Goal: Check status: Check status

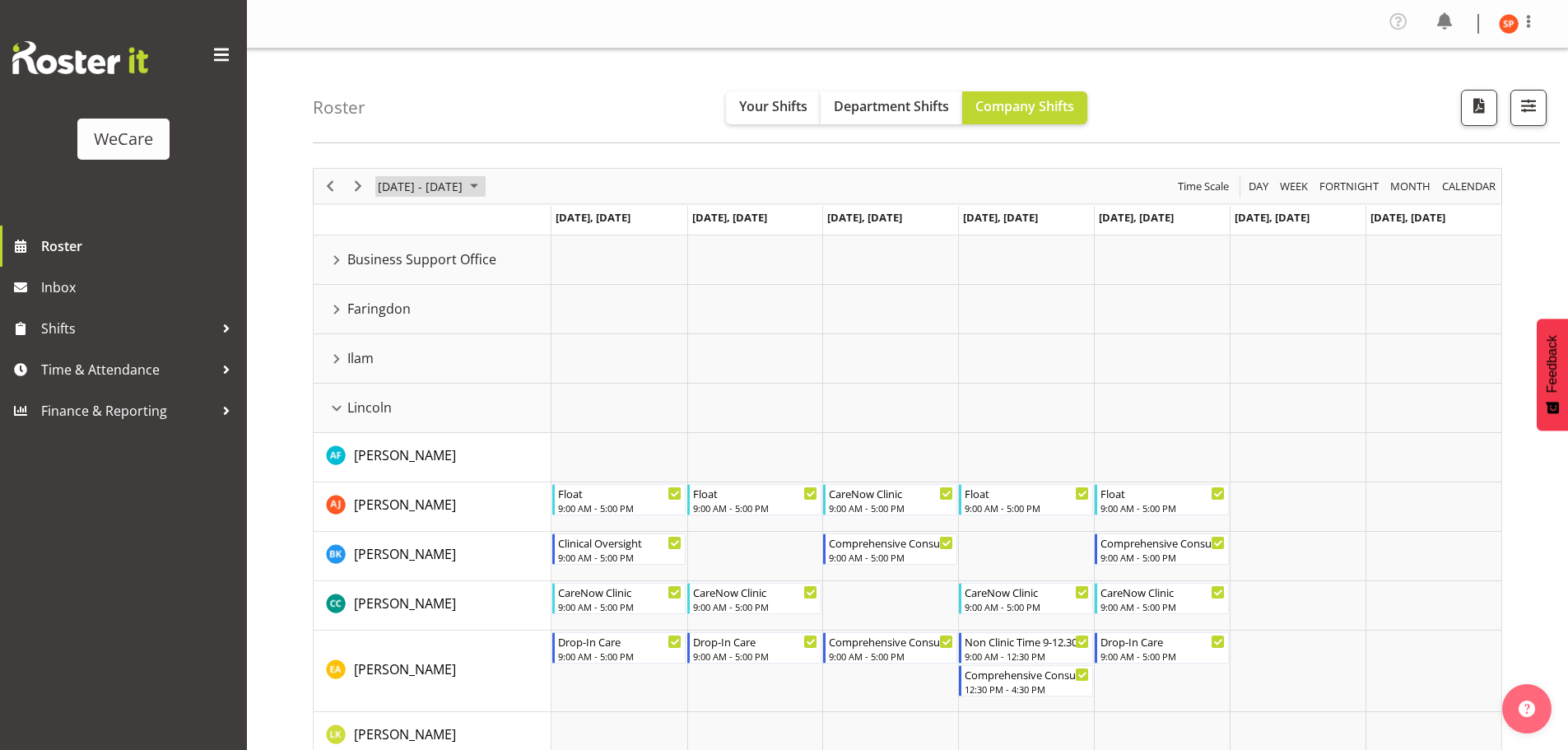
click at [422, 179] on span "[DATE] - [DATE]" at bounding box center [419, 186] width 88 height 20
click at [521, 222] on span "previous month" at bounding box center [521, 227] width 29 height 30
click at [397, 392] on span "25" at bounding box center [395, 396] width 25 height 25
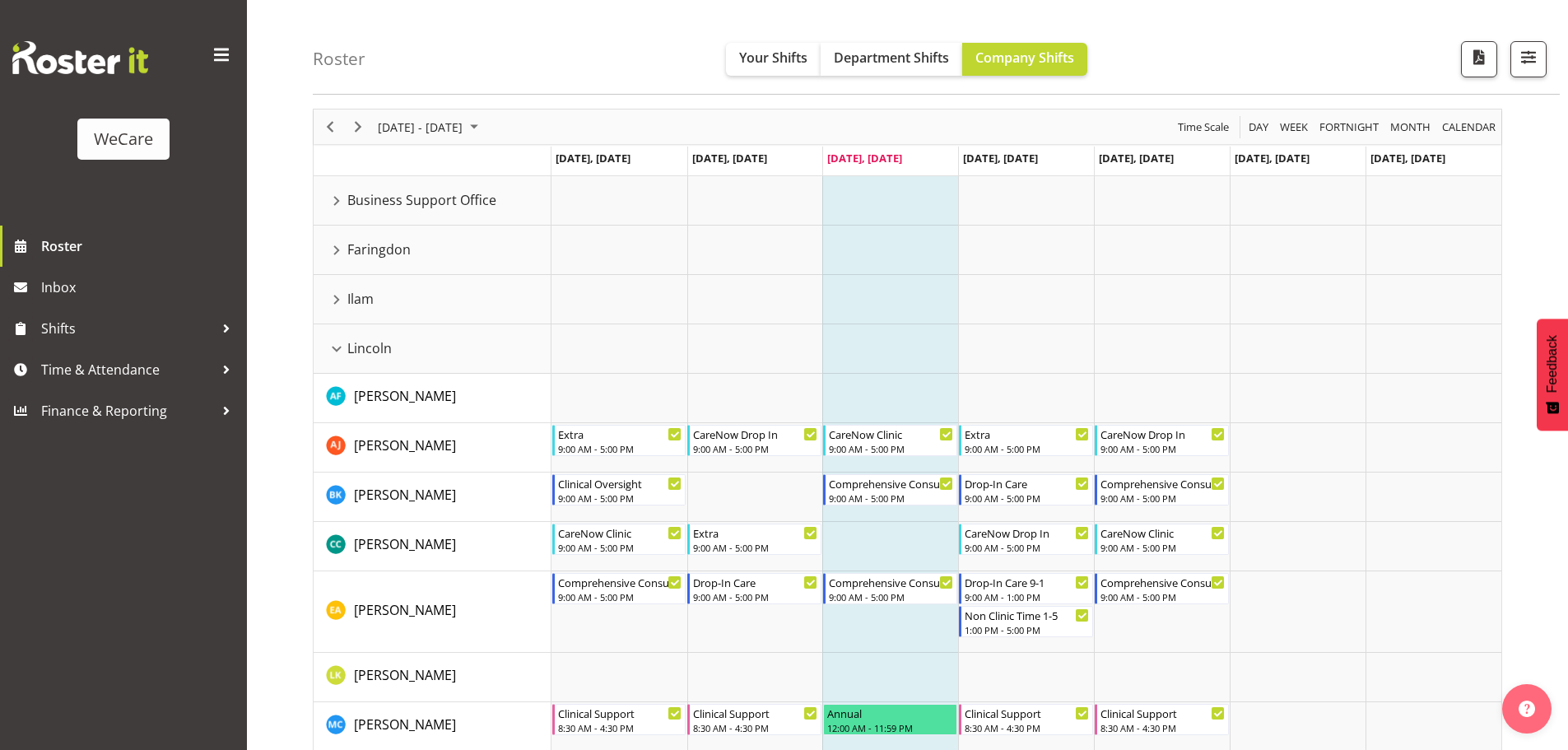
scroll to position [82, 0]
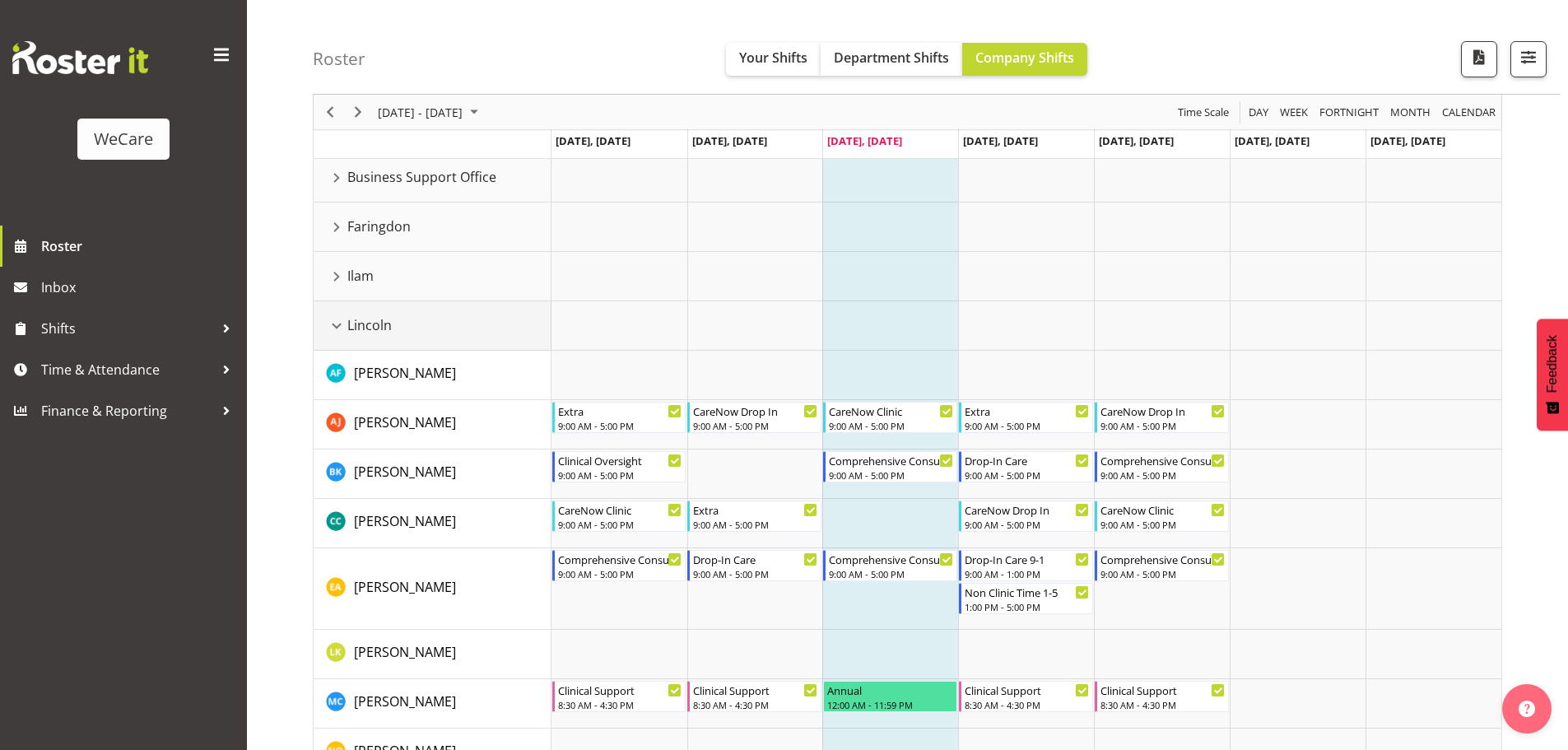
drag, startPoint x: 336, startPoint y: 326, endPoint x: 426, endPoint y: 335, distance: 90.4
click at [336, 326] on div "Lincoln resource" at bounding box center [336, 326] width 21 height 21
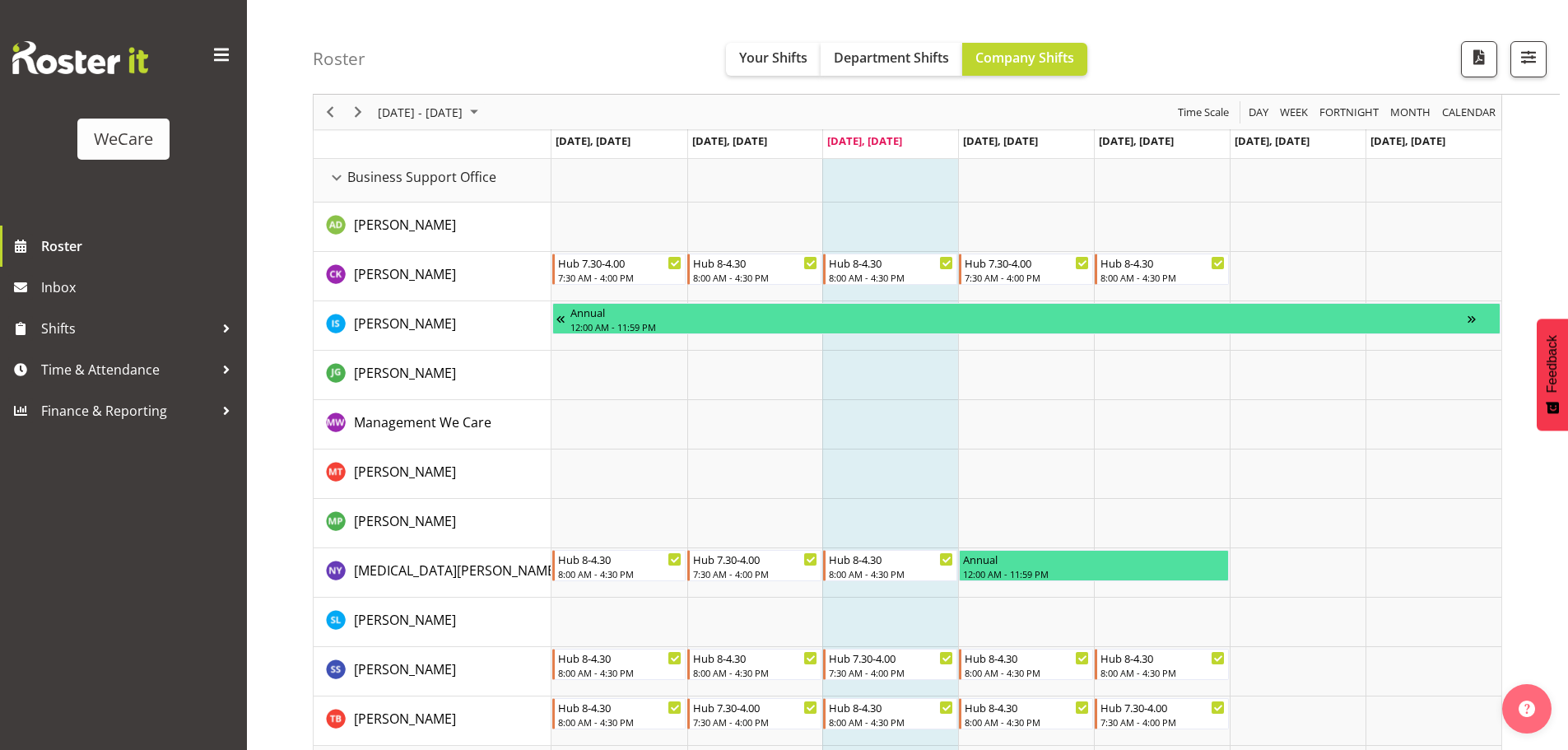
scroll to position [0, 0]
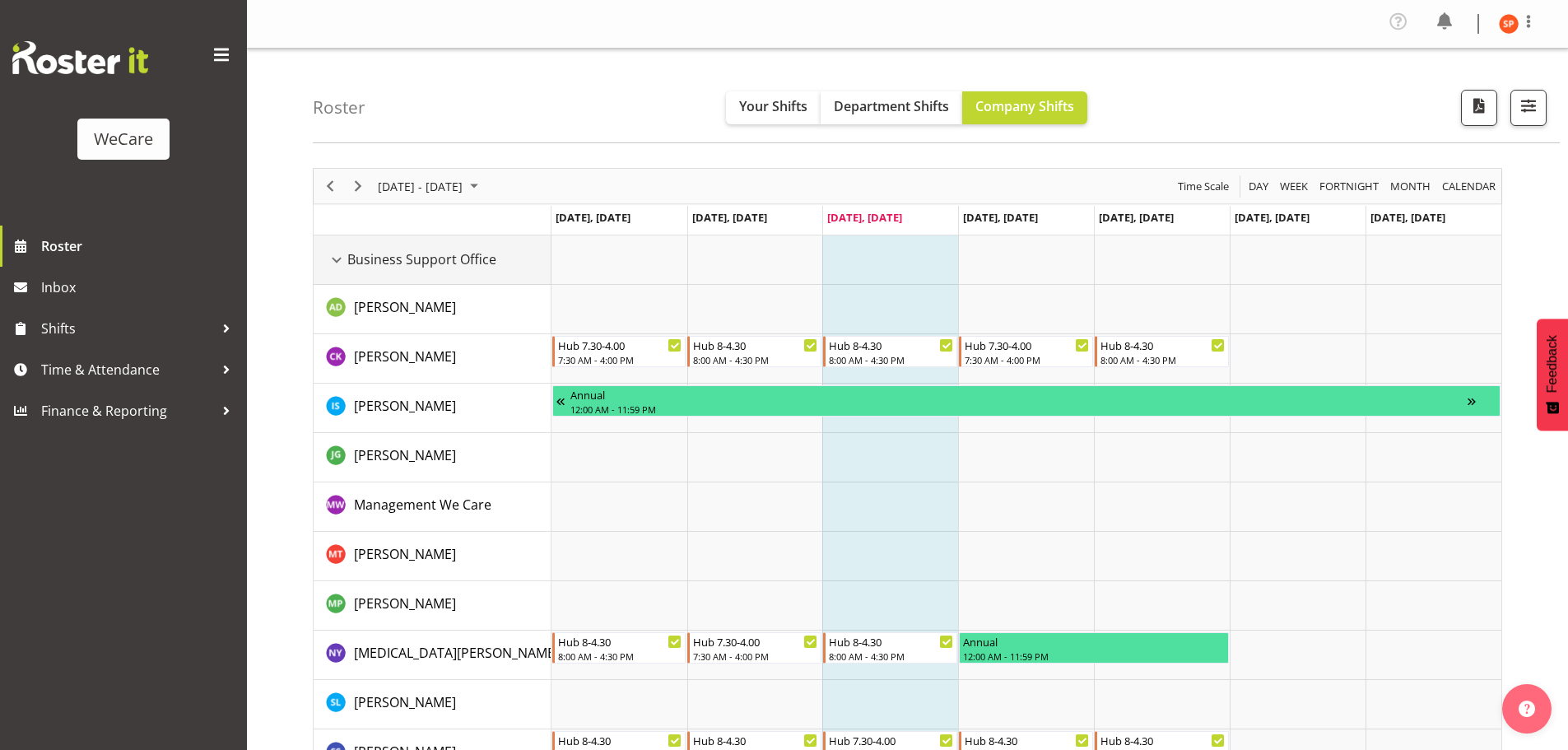
click at [344, 252] on div "Business Support Office resource" at bounding box center [336, 260] width 21 height 21
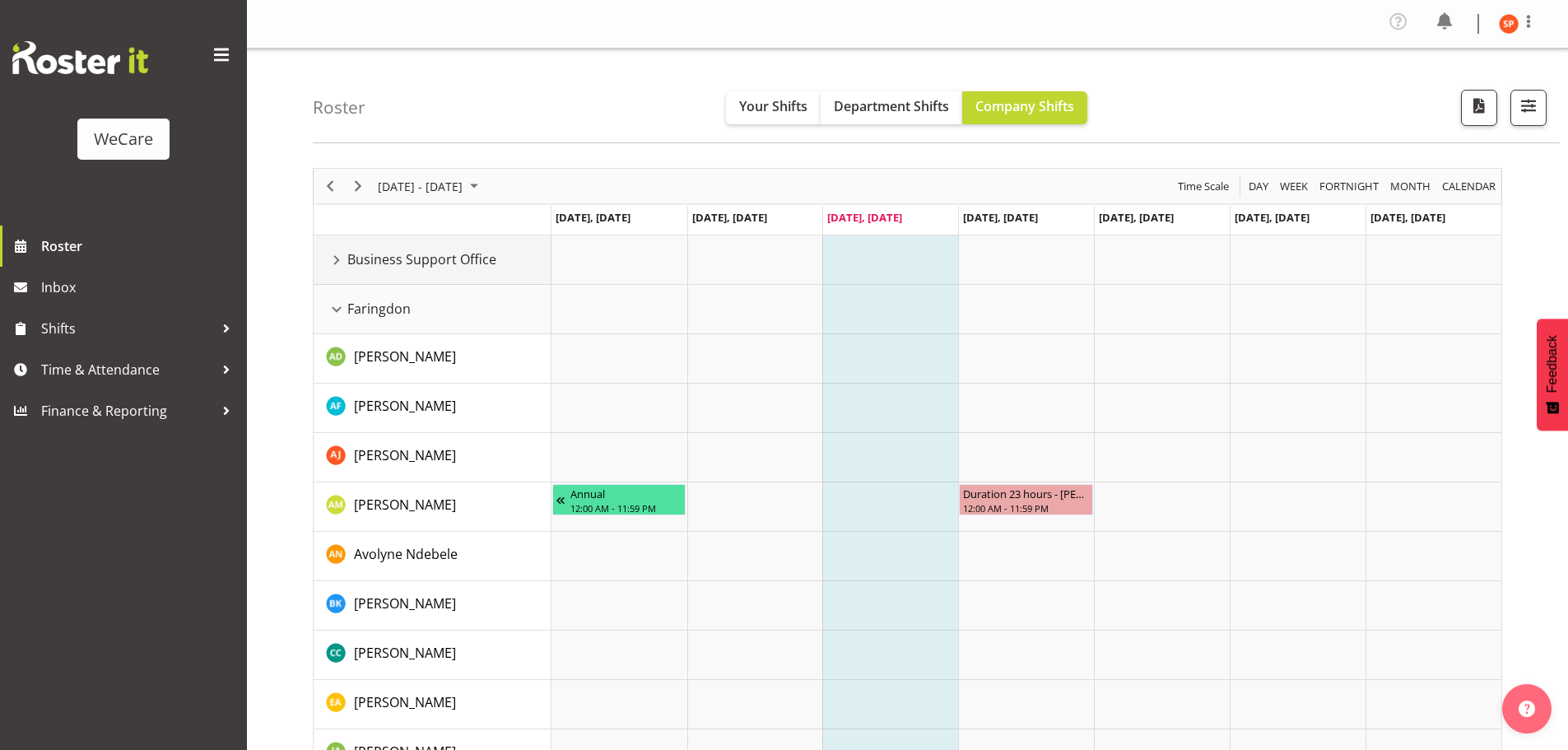
scroll to position [82, 0]
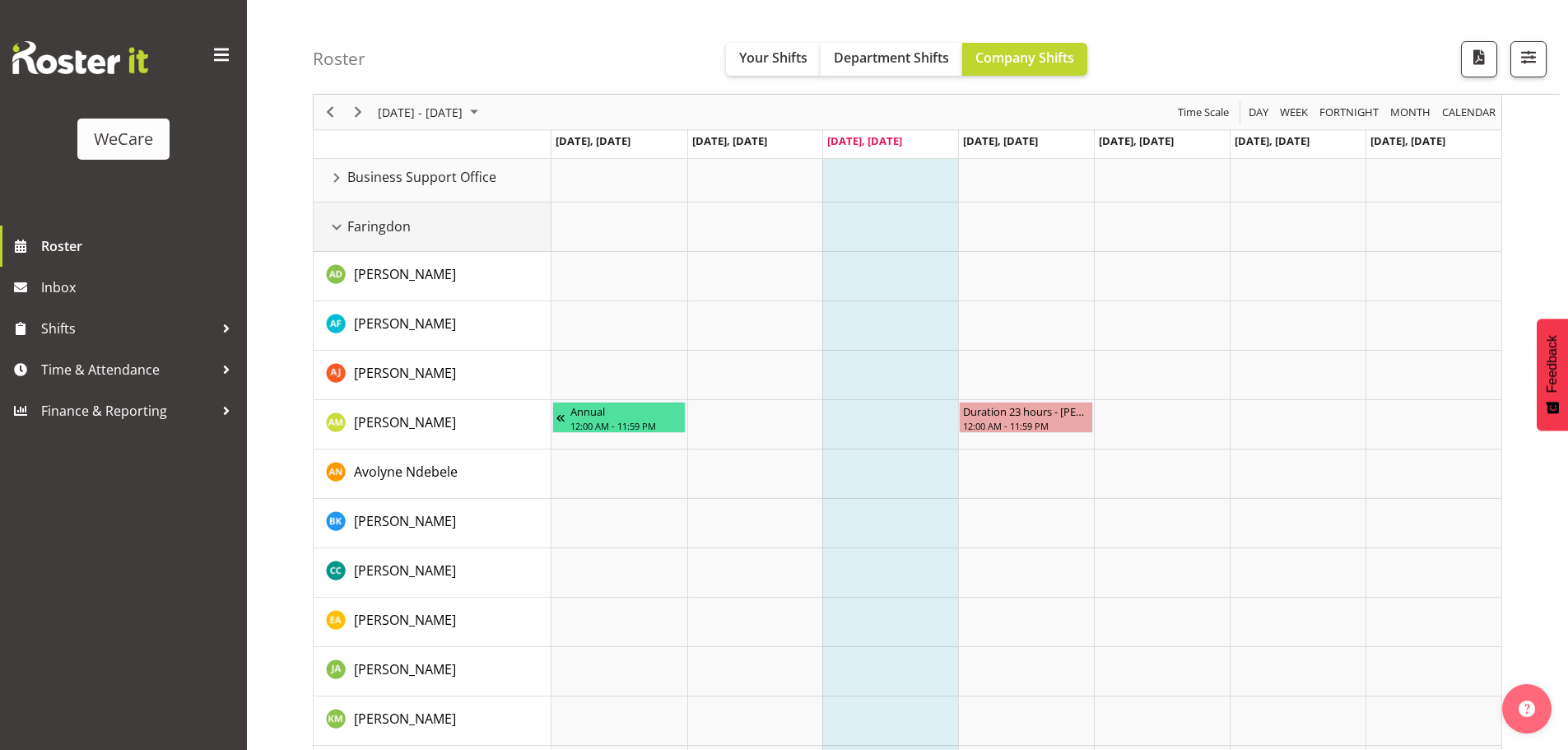
click at [340, 223] on div "Faringdon resource" at bounding box center [336, 228] width 21 height 21
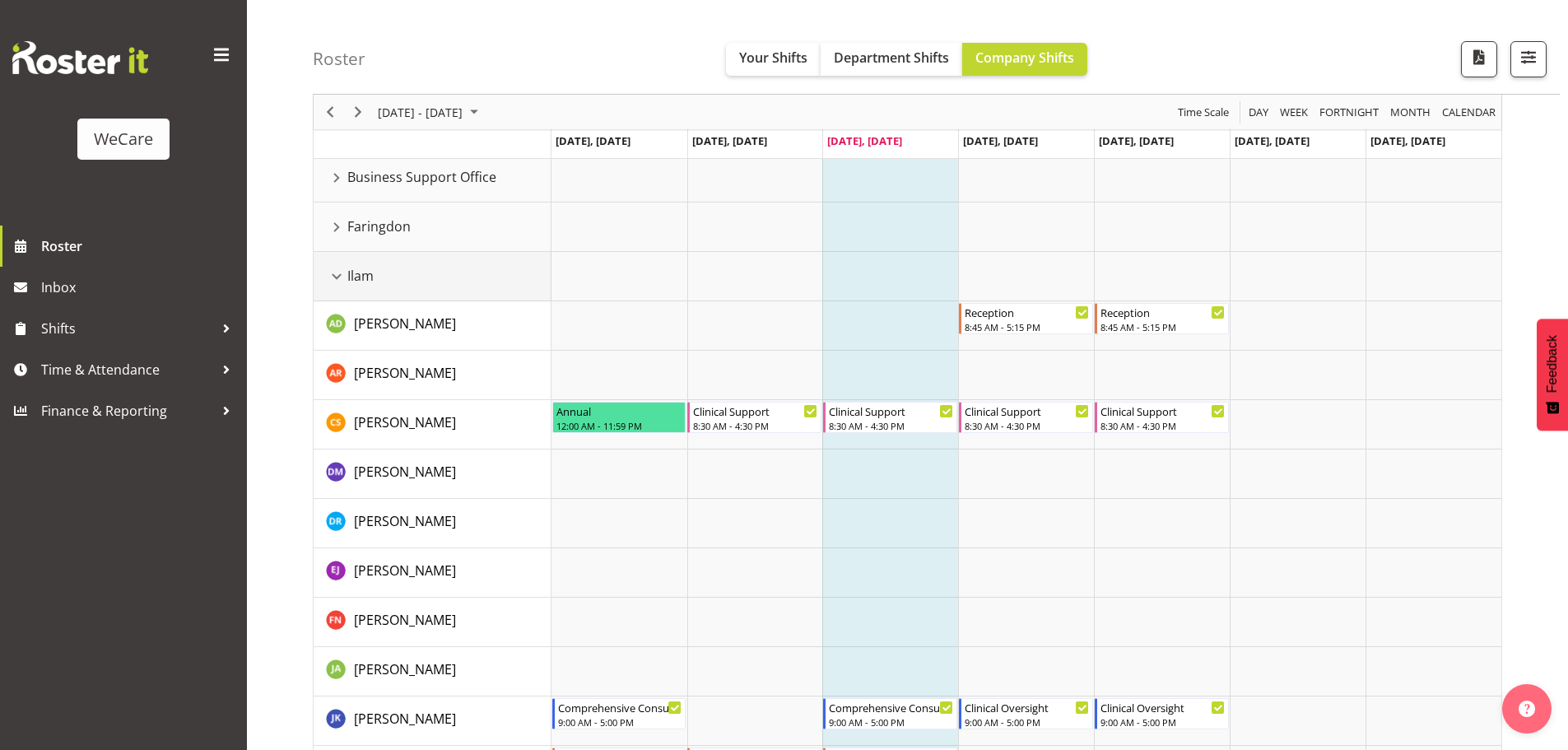
click at [345, 273] on div "Ilam resource" at bounding box center [336, 277] width 21 height 21
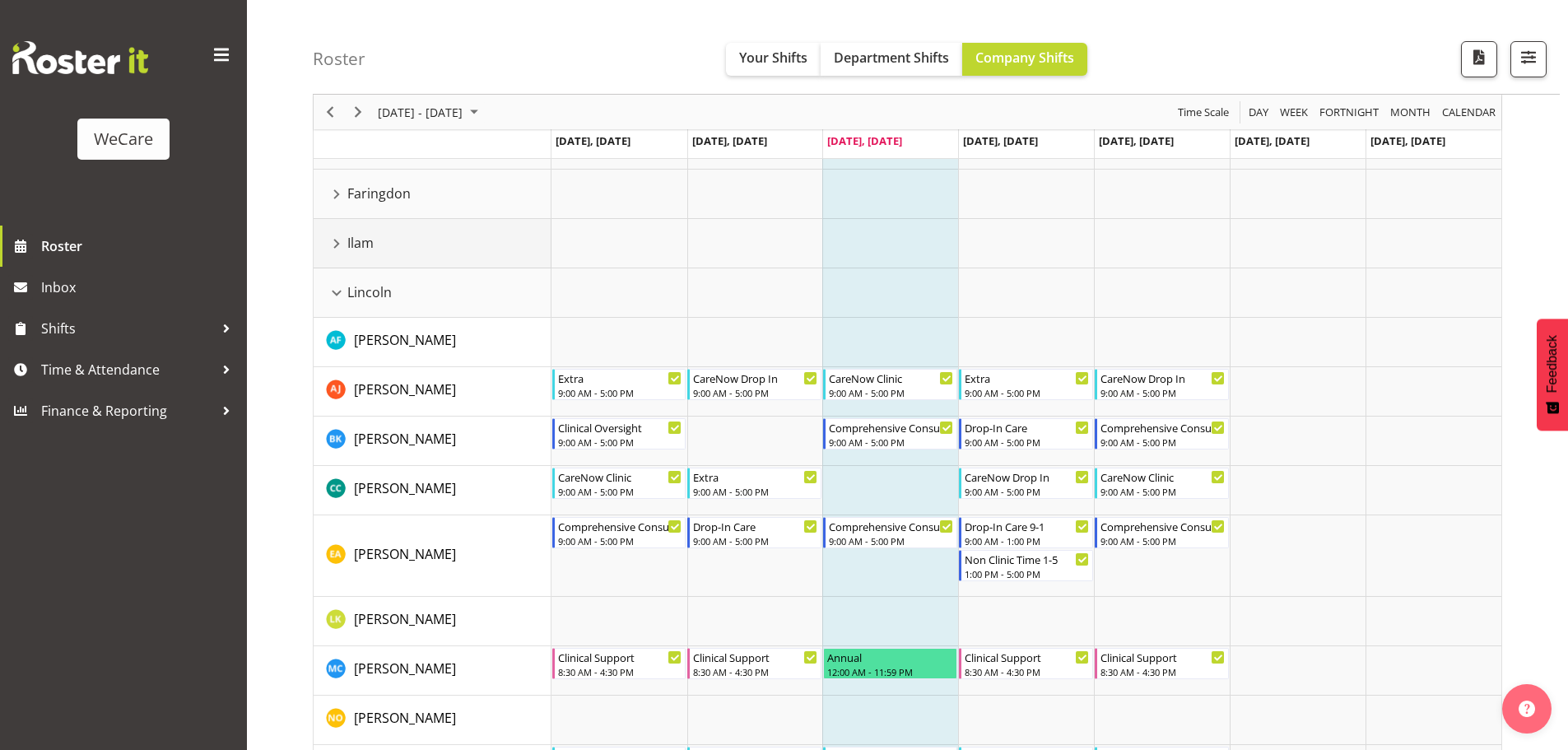
scroll to position [165, 0]
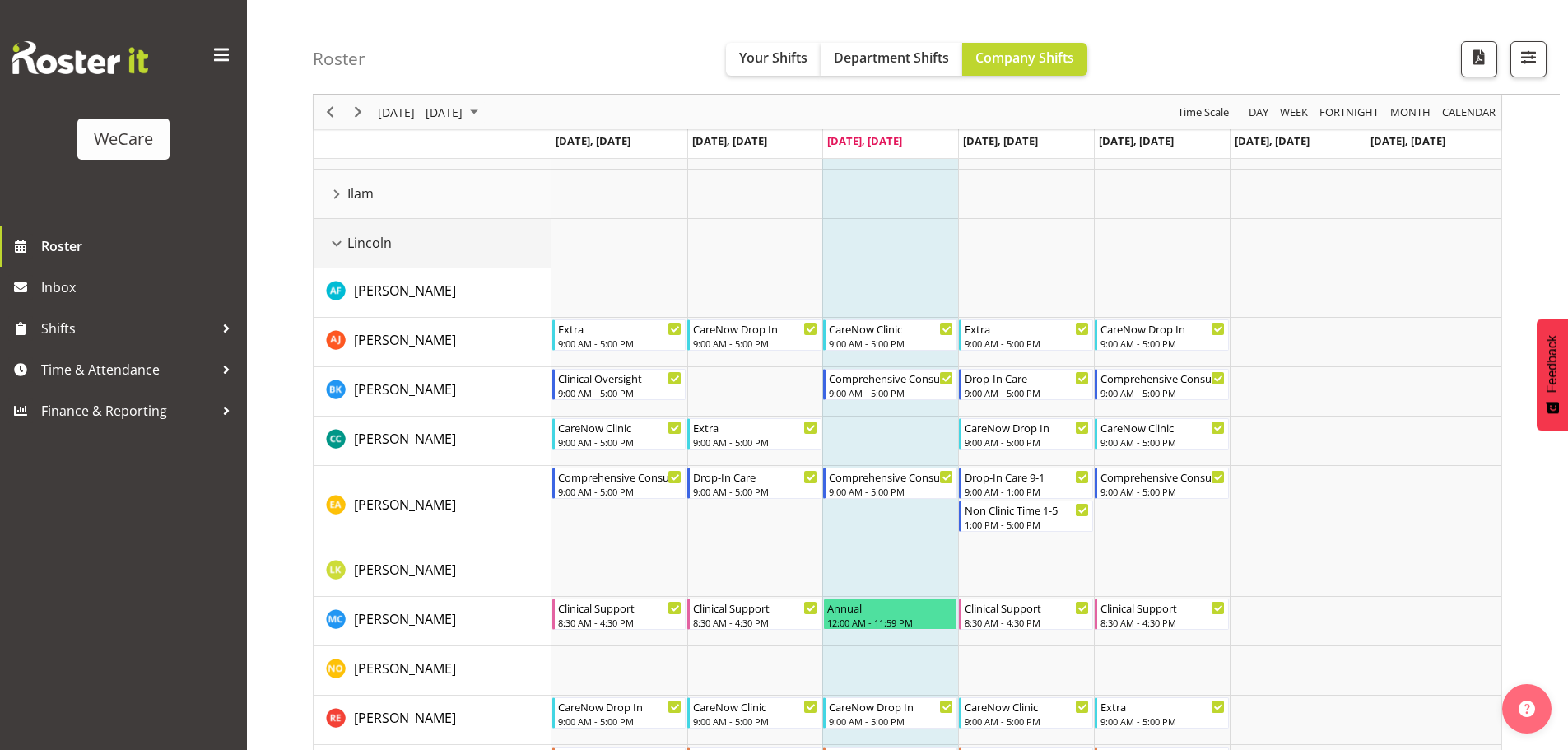
click at [336, 244] on div "Lincoln resource" at bounding box center [336, 244] width 21 height 21
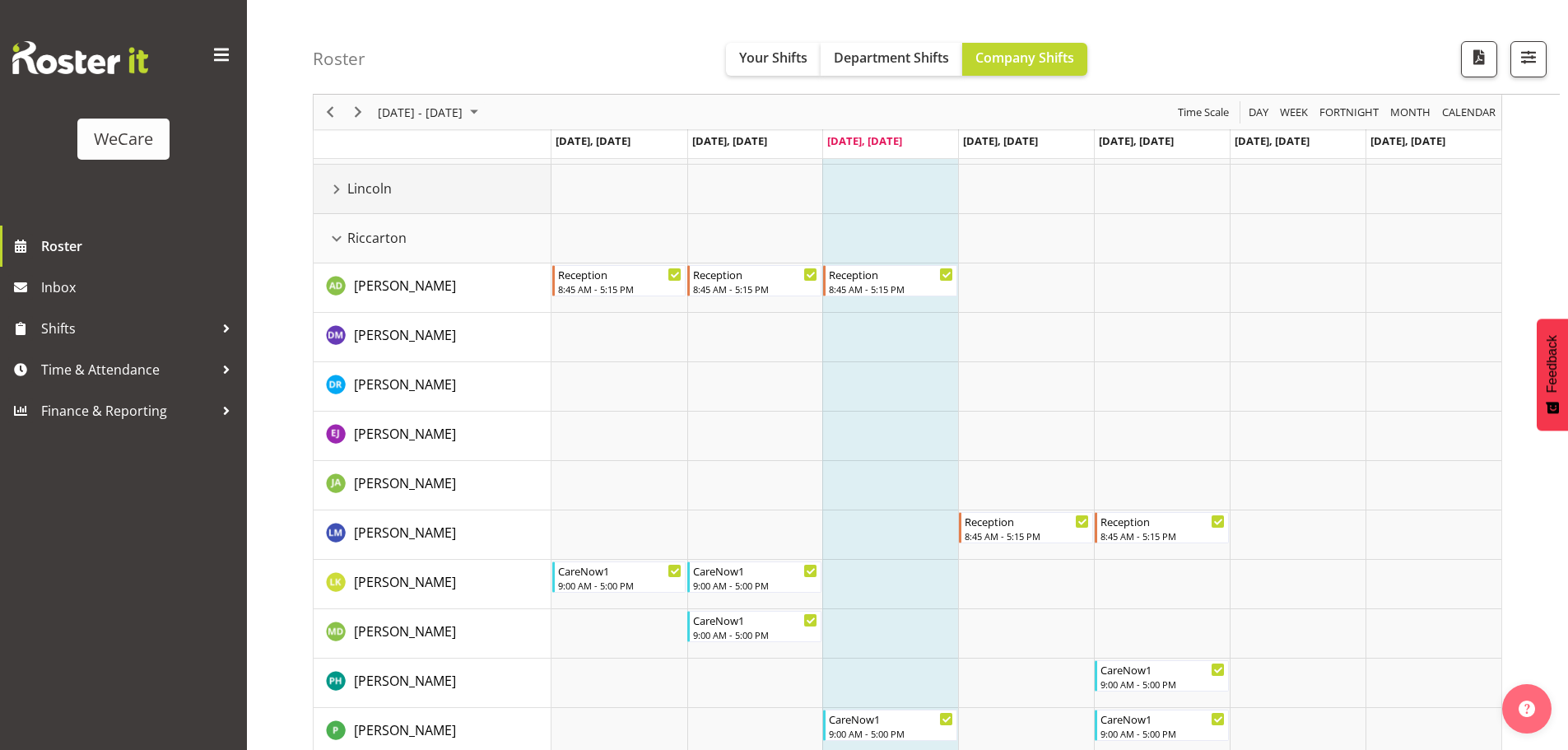
scroll to position [247, 0]
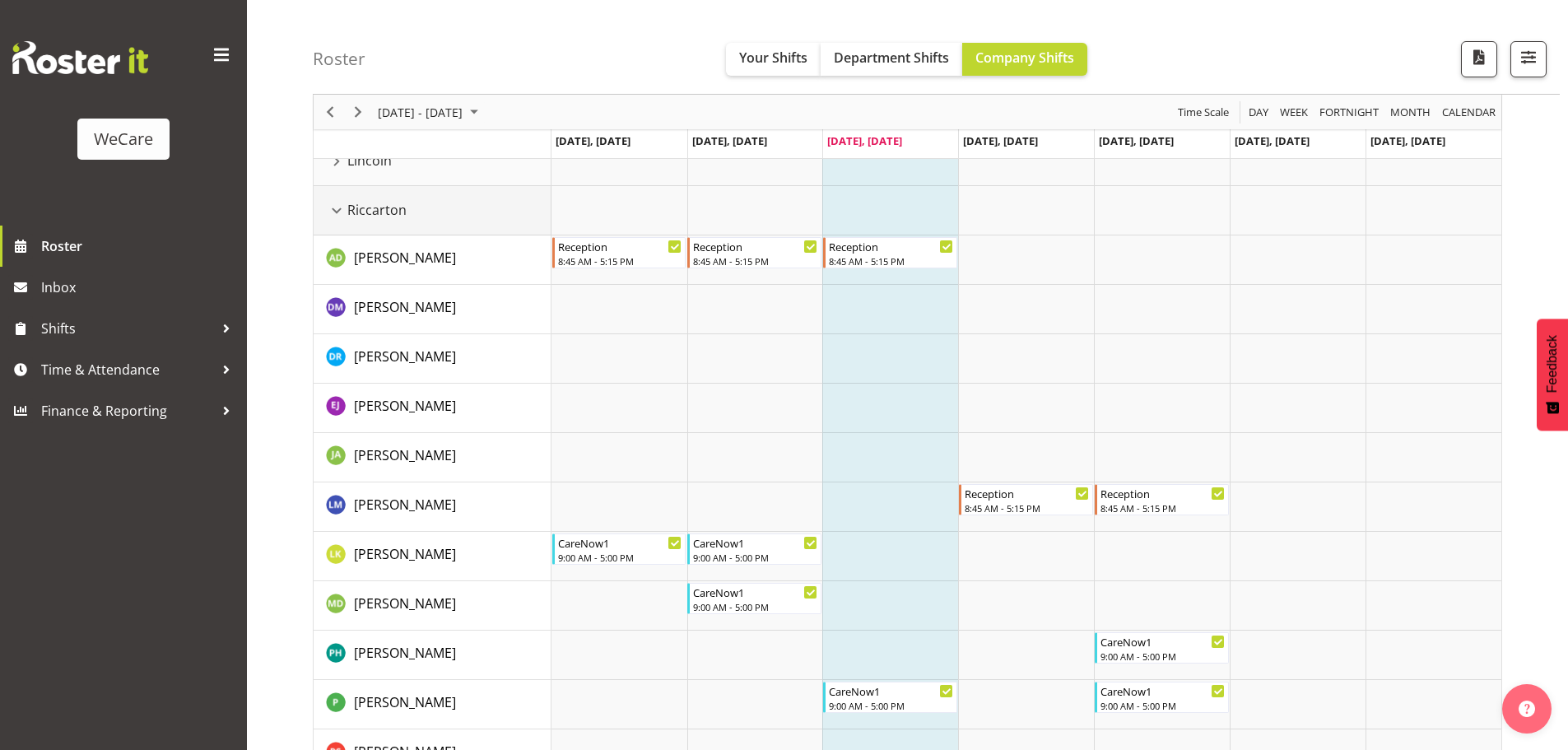
click at [339, 205] on div "Riccarton resource" at bounding box center [336, 210] width 21 height 21
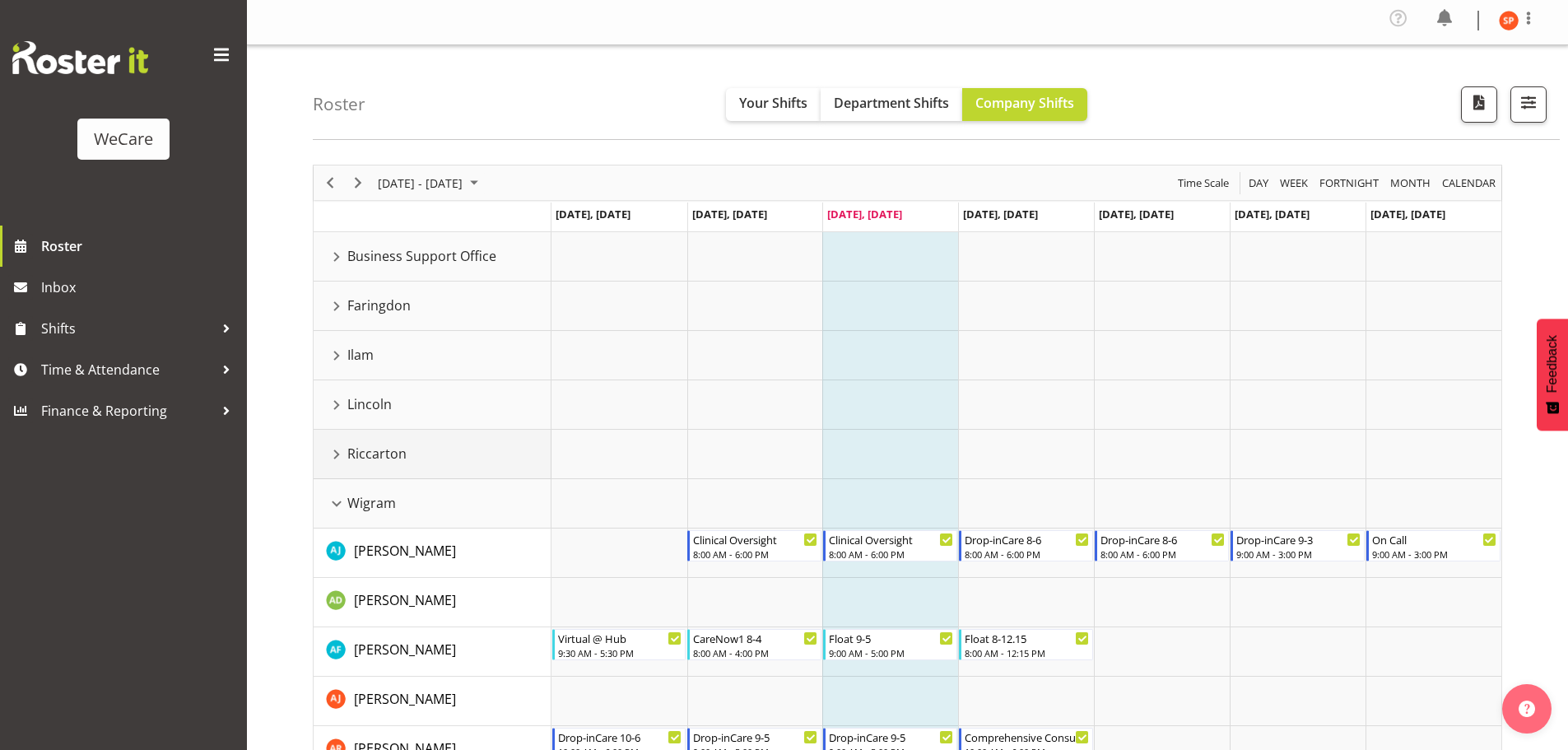
scroll to position [0, 0]
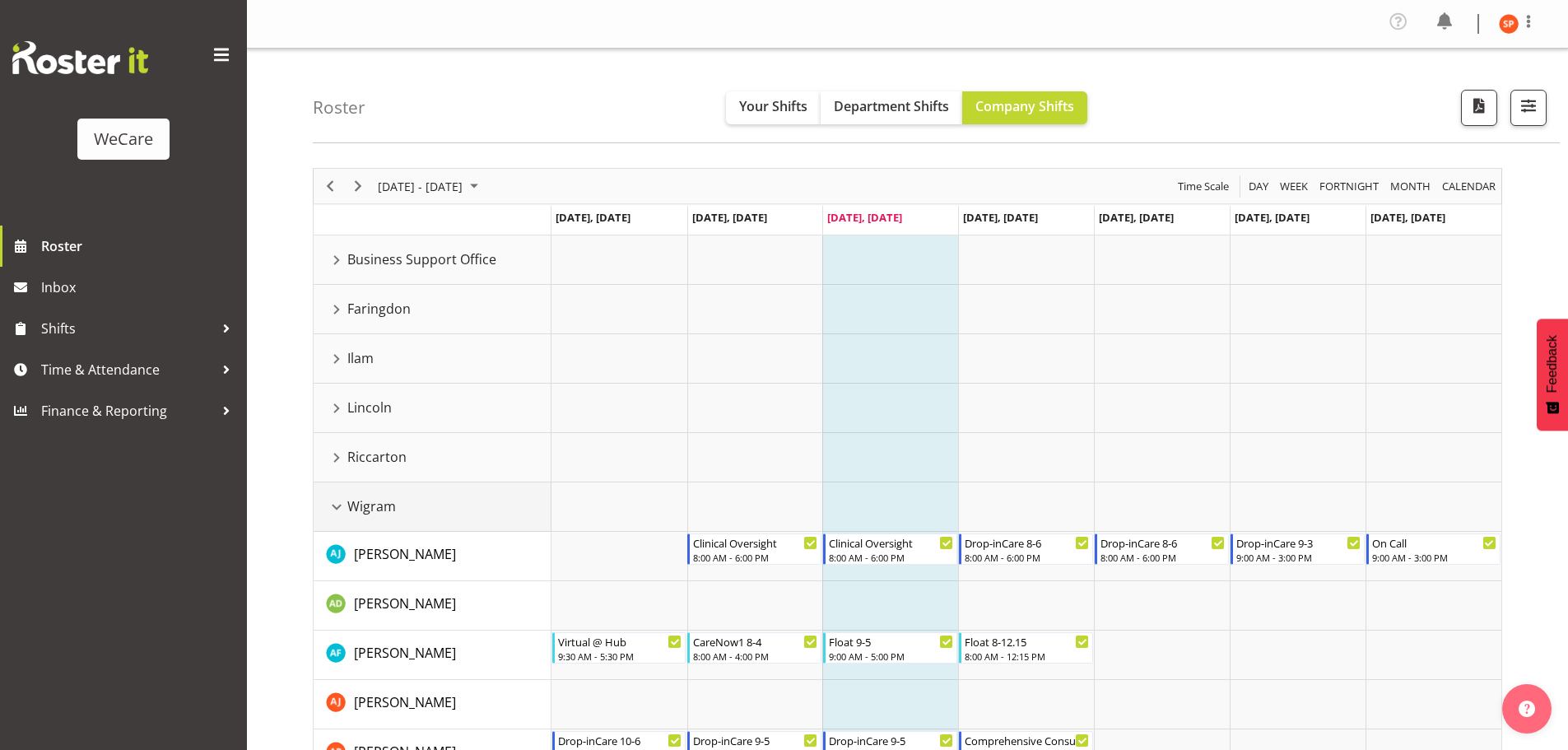
drag, startPoint x: 337, startPoint y: 504, endPoint x: 329, endPoint y: 429, distance: 75.4
click at [337, 504] on div "Wigram resource" at bounding box center [336, 507] width 21 height 21
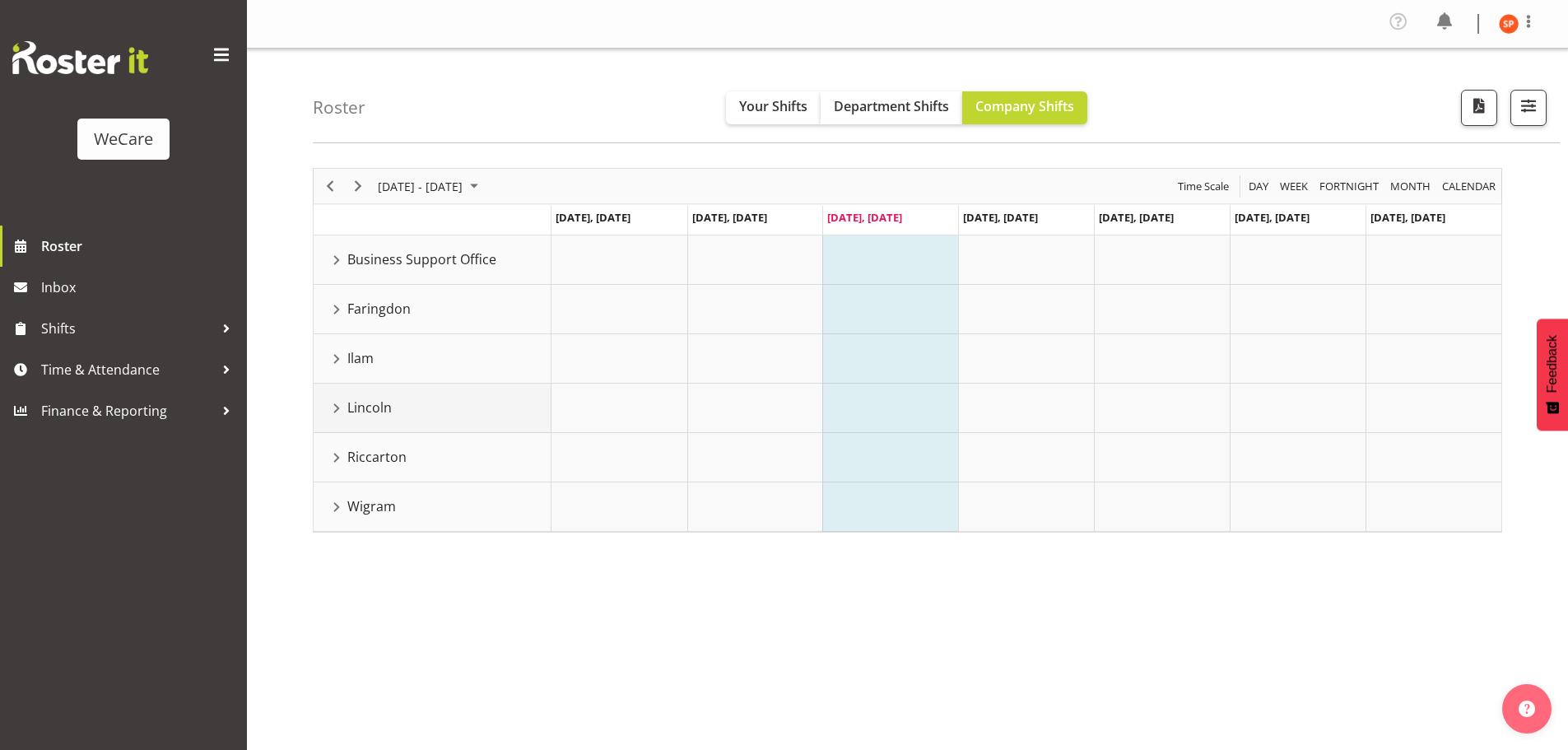
click at [332, 410] on div "Lincoln resource" at bounding box center [336, 408] width 21 height 21
